Goal: Task Accomplishment & Management: Manage account settings

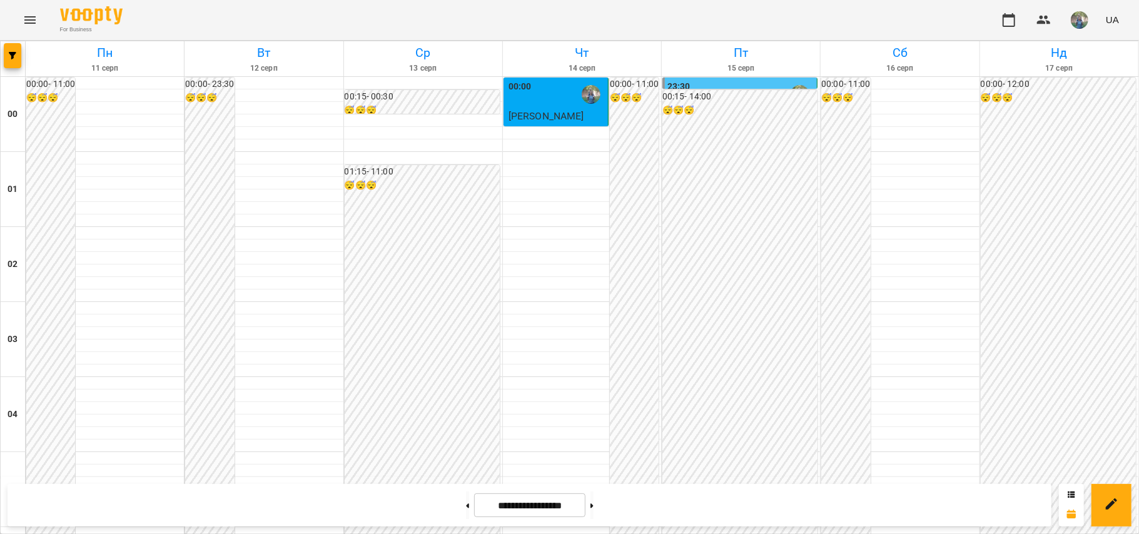
scroll to position [816, 0]
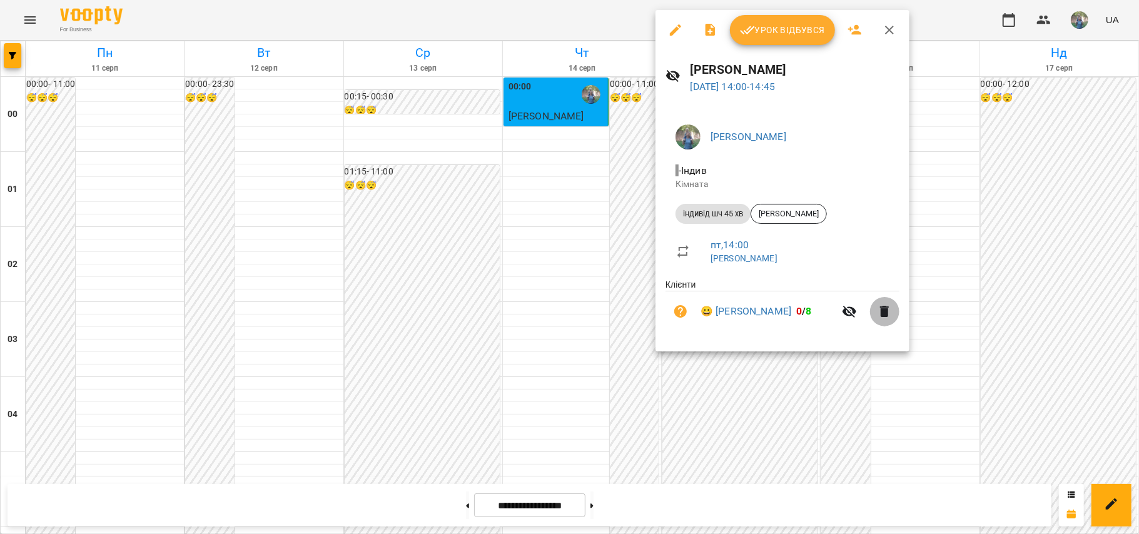
click at [879, 313] on icon "button" at bounding box center [884, 311] width 15 height 15
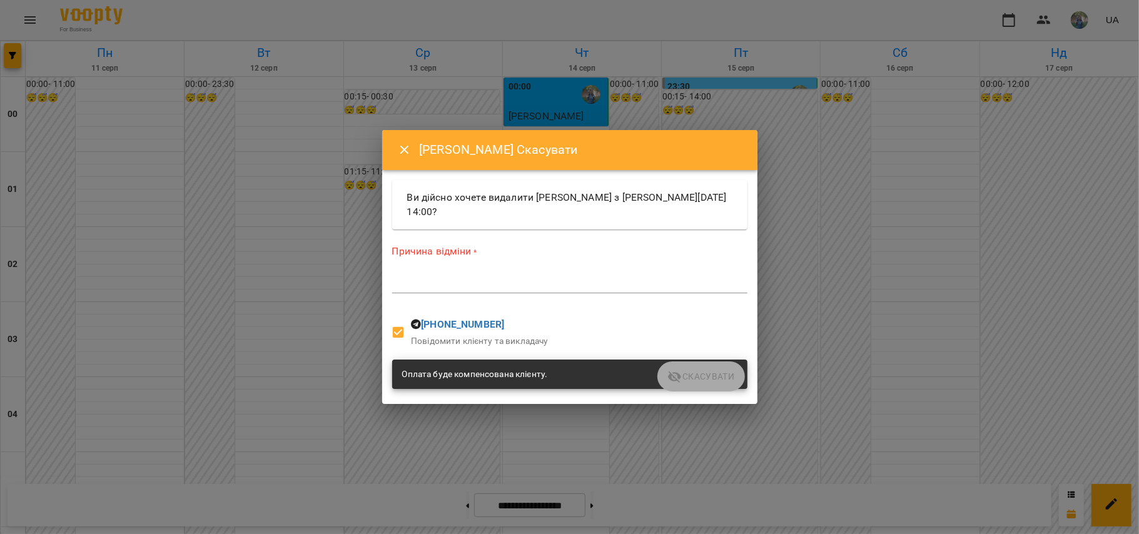
click at [402, 151] on icon "Close" at bounding box center [404, 150] width 15 height 15
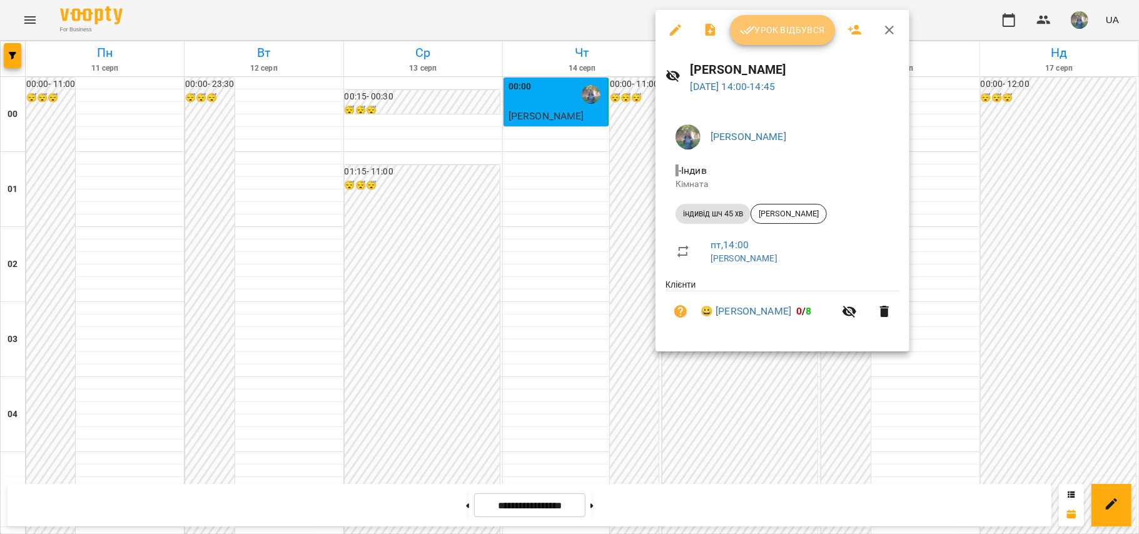
click at [783, 31] on span "Урок відбувся" at bounding box center [782, 30] width 85 height 15
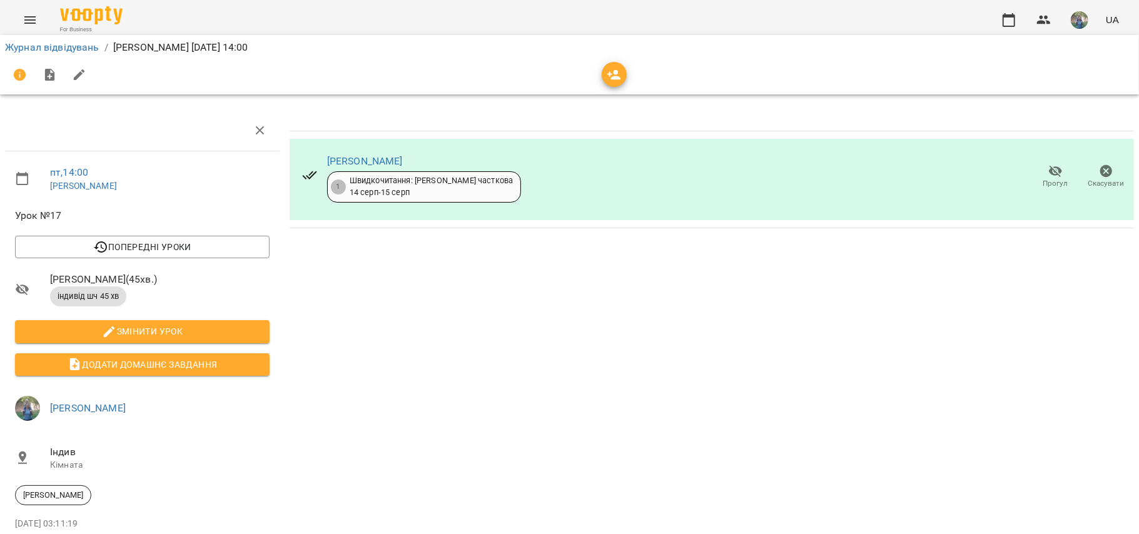
click at [1048, 171] on icon "button" at bounding box center [1055, 171] width 15 height 15
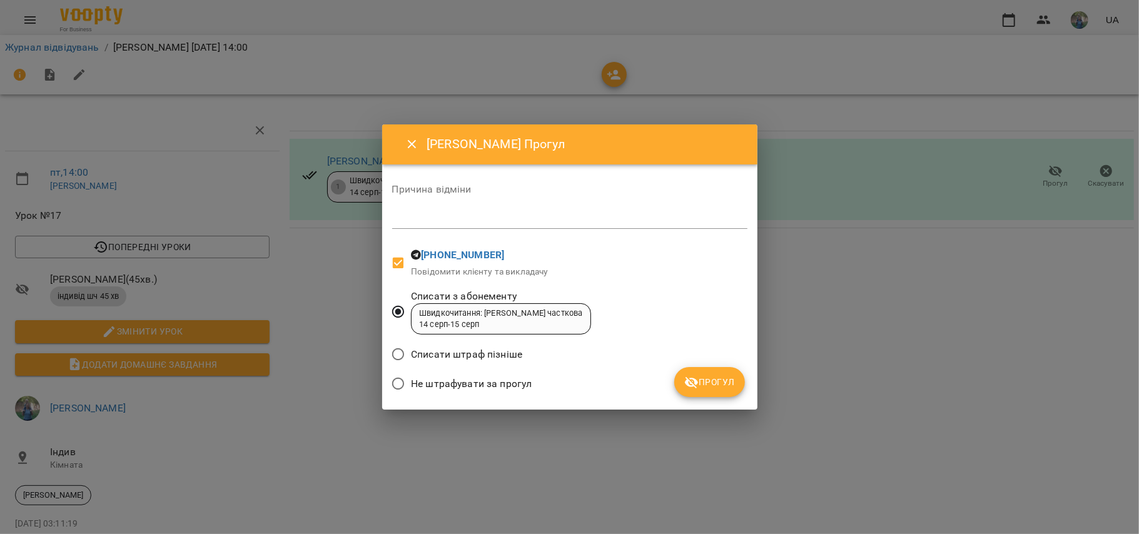
click at [421, 223] on textarea at bounding box center [569, 219] width 355 height 12
type textarea "**********"
drag, startPoint x: 689, startPoint y: 382, endPoint x: 697, endPoint y: 382, distance: 8.1
click at [697, 382] on icon "submit" at bounding box center [692, 383] width 14 height 12
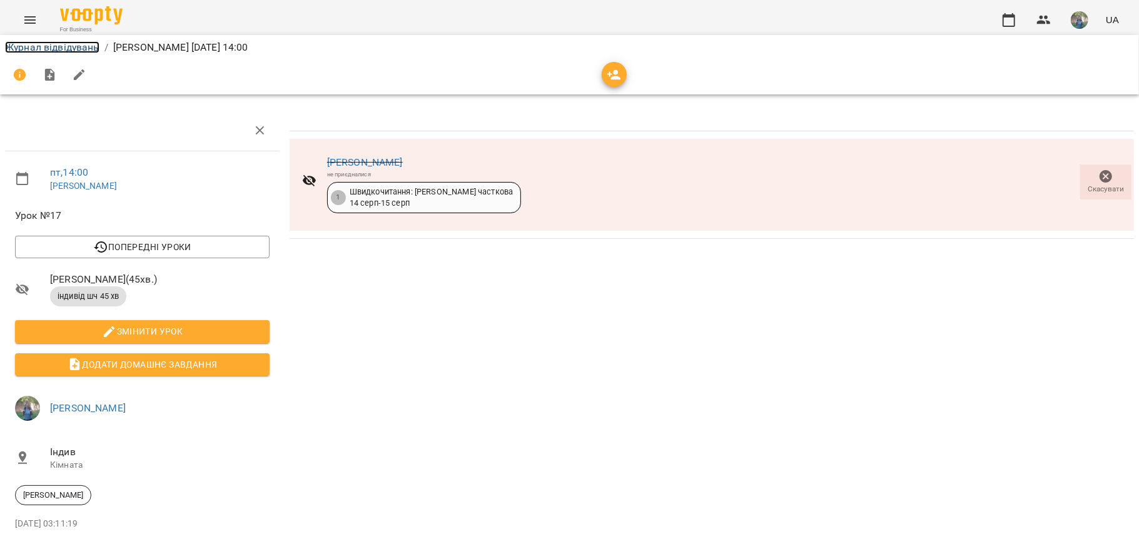
click at [15, 48] on link "Журнал відвідувань" at bounding box center [52, 47] width 94 height 12
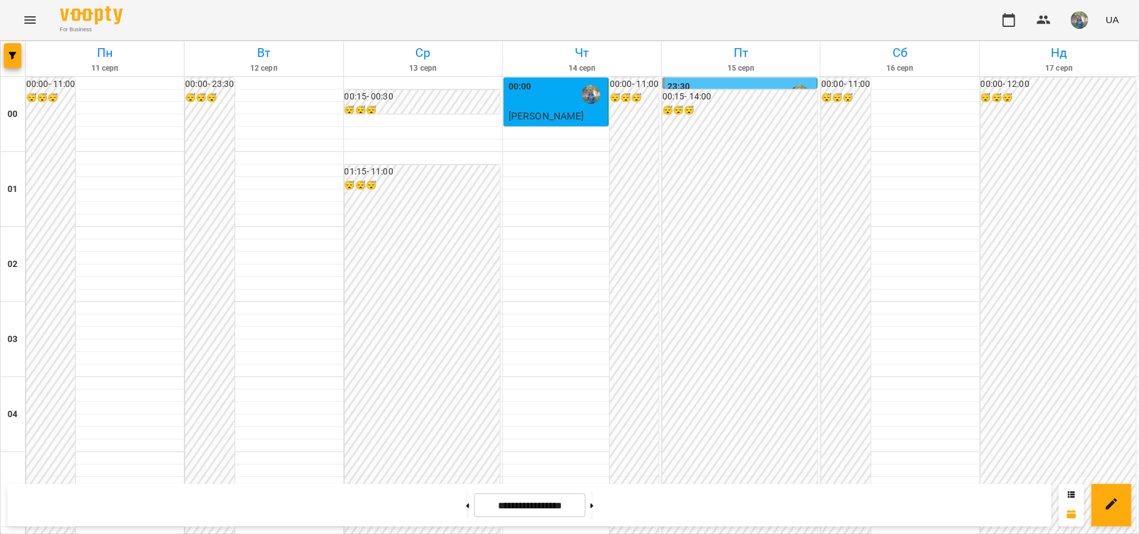
scroll to position [1039, 0]
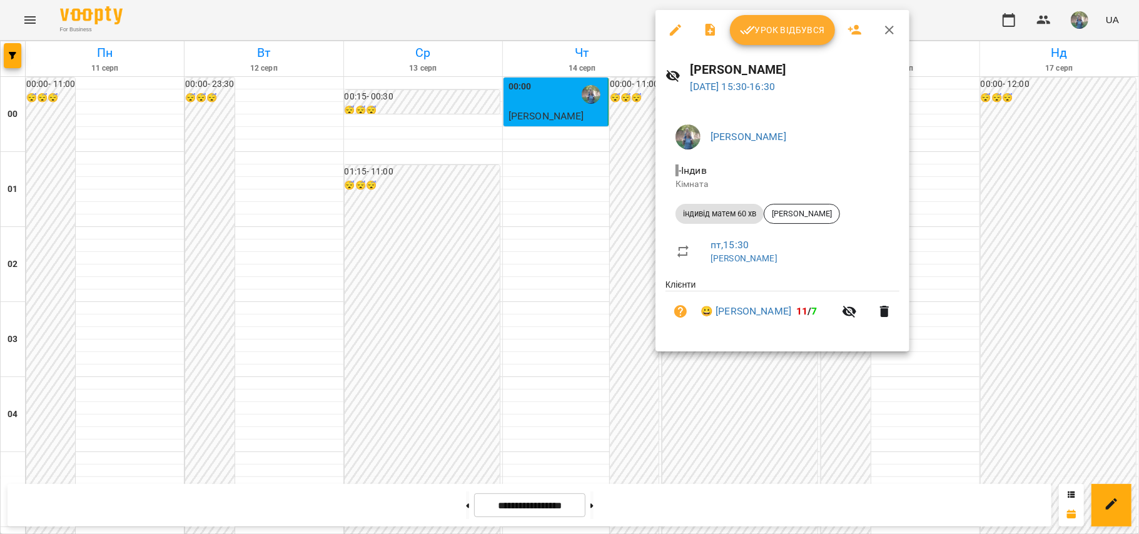
click at [767, 26] on span "Урок відбувся" at bounding box center [782, 30] width 85 height 15
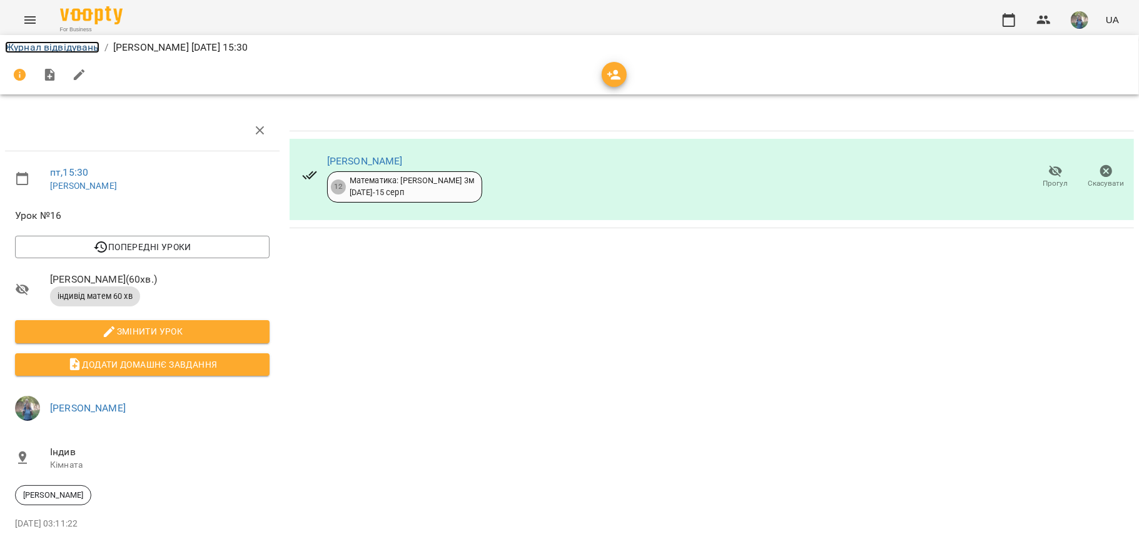
click at [63, 45] on link "Журнал відвідувань" at bounding box center [52, 47] width 94 height 12
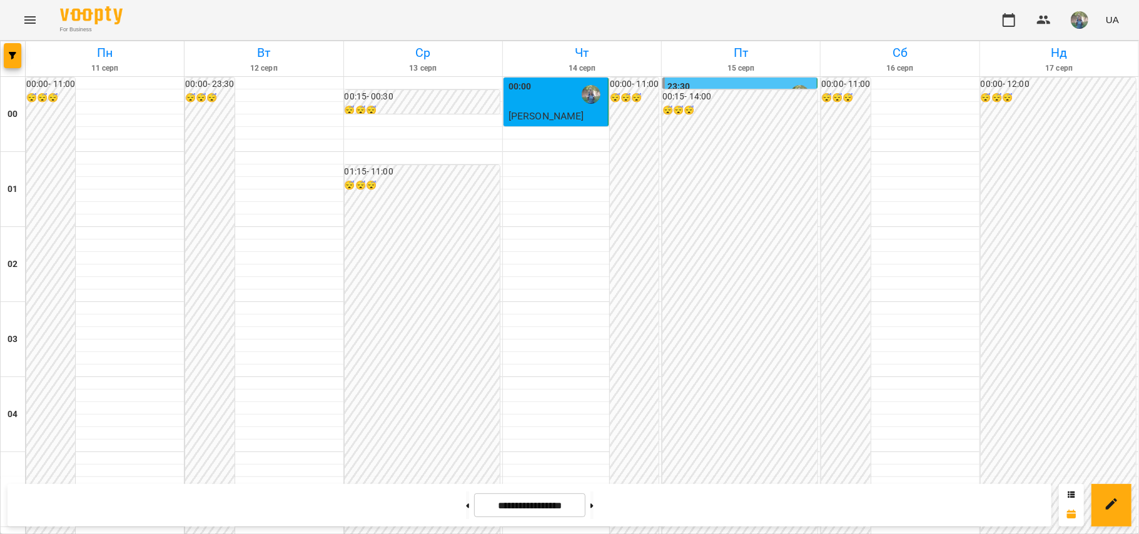
scroll to position [1165, 0]
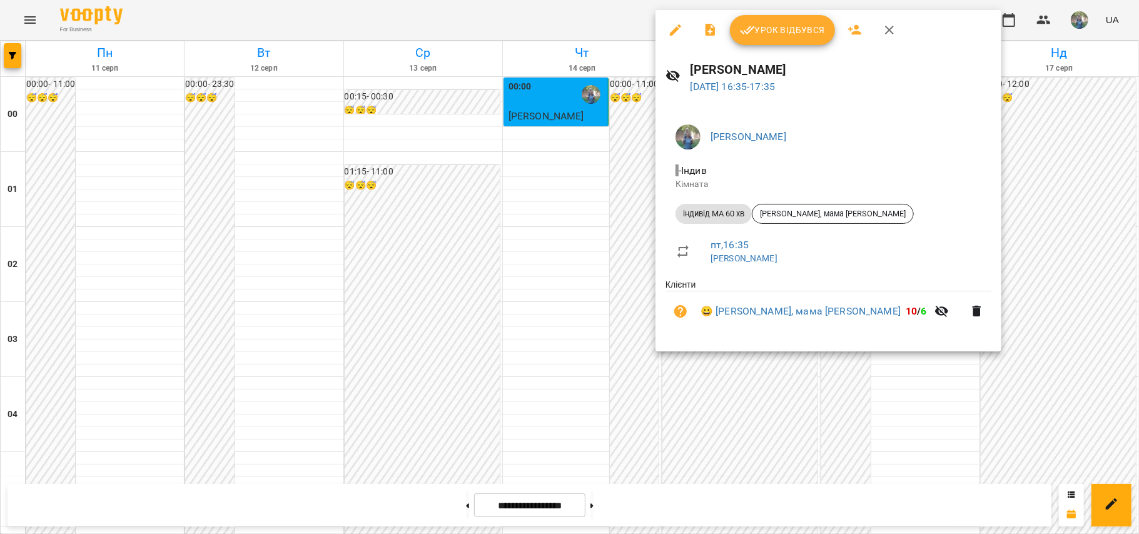
click at [766, 26] on span "Урок відбувся" at bounding box center [782, 30] width 85 height 15
